Goal: Find specific page/section: Find specific page/section

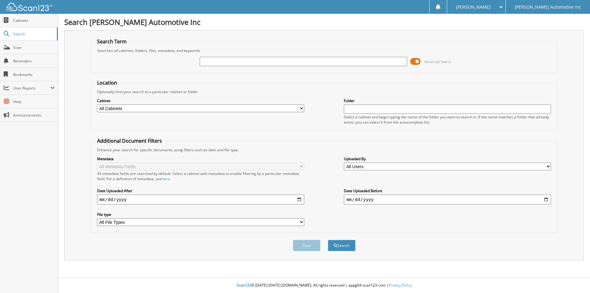
click at [257, 63] on input "text" at bounding box center [303, 61] width 207 height 9
type input "155403"
click at [328, 240] on button "Search" at bounding box center [342, 245] width 28 height 11
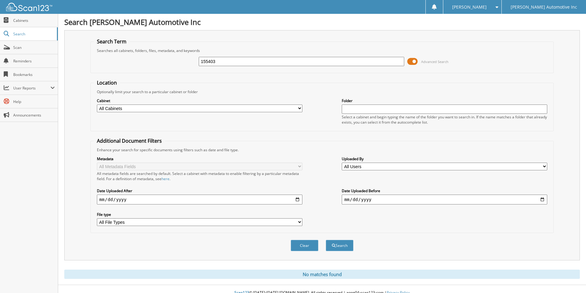
scroll to position [8, 0]
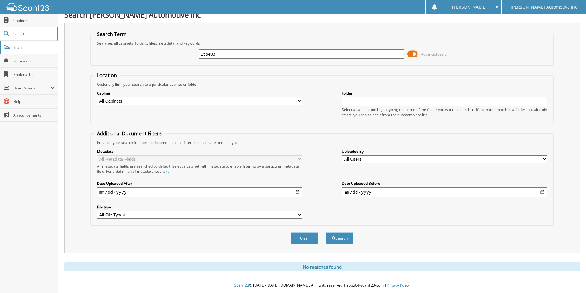
click at [18, 48] on span "Scan" at bounding box center [34, 47] width 42 height 5
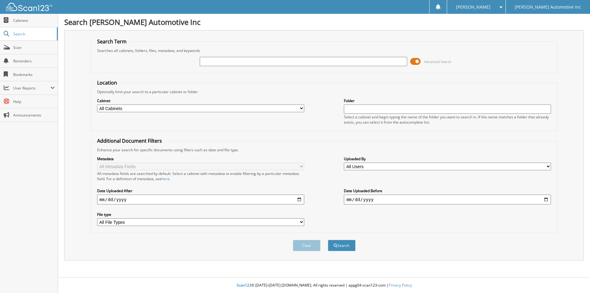
click at [277, 60] on input "text" at bounding box center [303, 61] width 207 height 9
type input "154774"
click at [328, 240] on button "Search" at bounding box center [342, 245] width 28 height 11
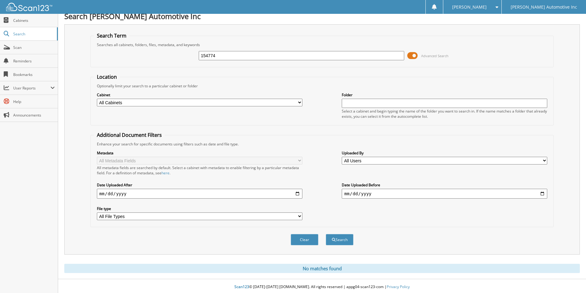
scroll to position [8, 0]
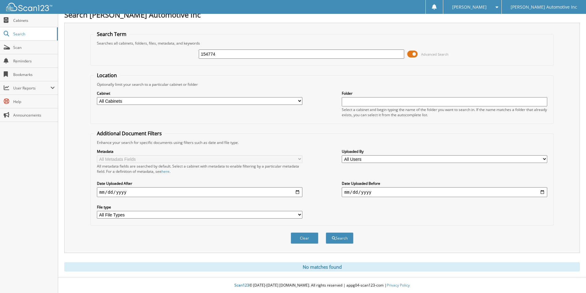
click at [232, 56] on input "154774" at bounding box center [301, 54] width 205 height 9
type input "1"
click at [36, 46] on span "Scan" at bounding box center [34, 47] width 42 height 5
